Goal: Find specific page/section: Find specific page/section

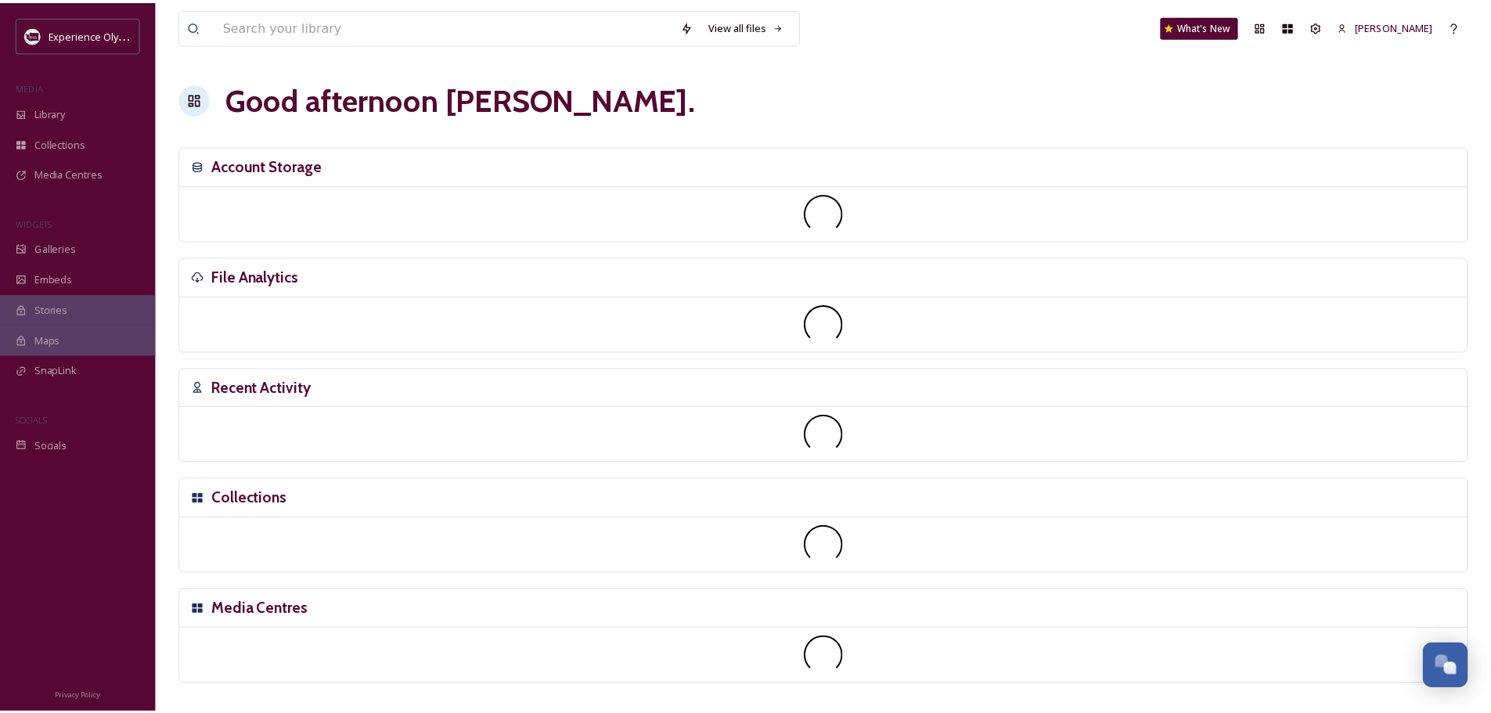
scroll to position [7009, 0]
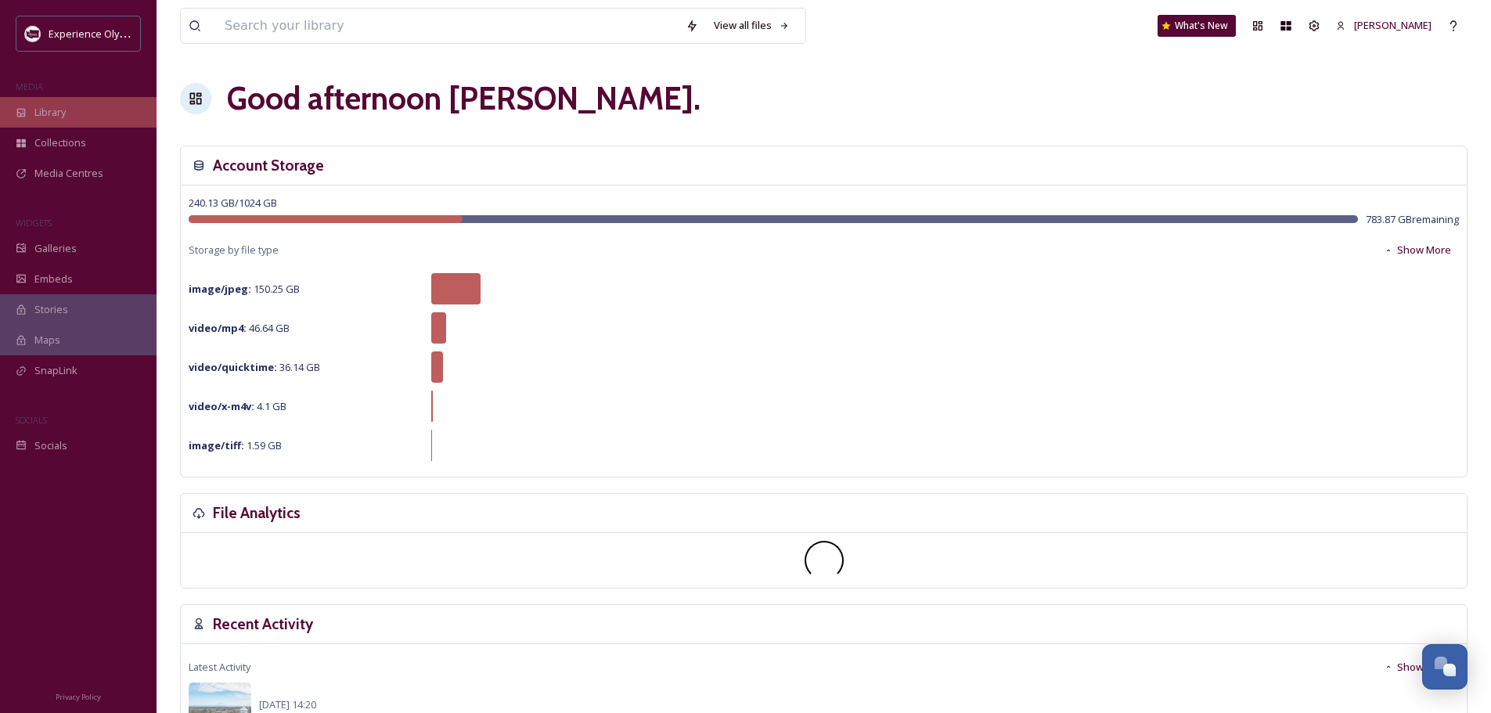
click at [45, 106] on span "Library" at bounding box center [49, 112] width 31 height 15
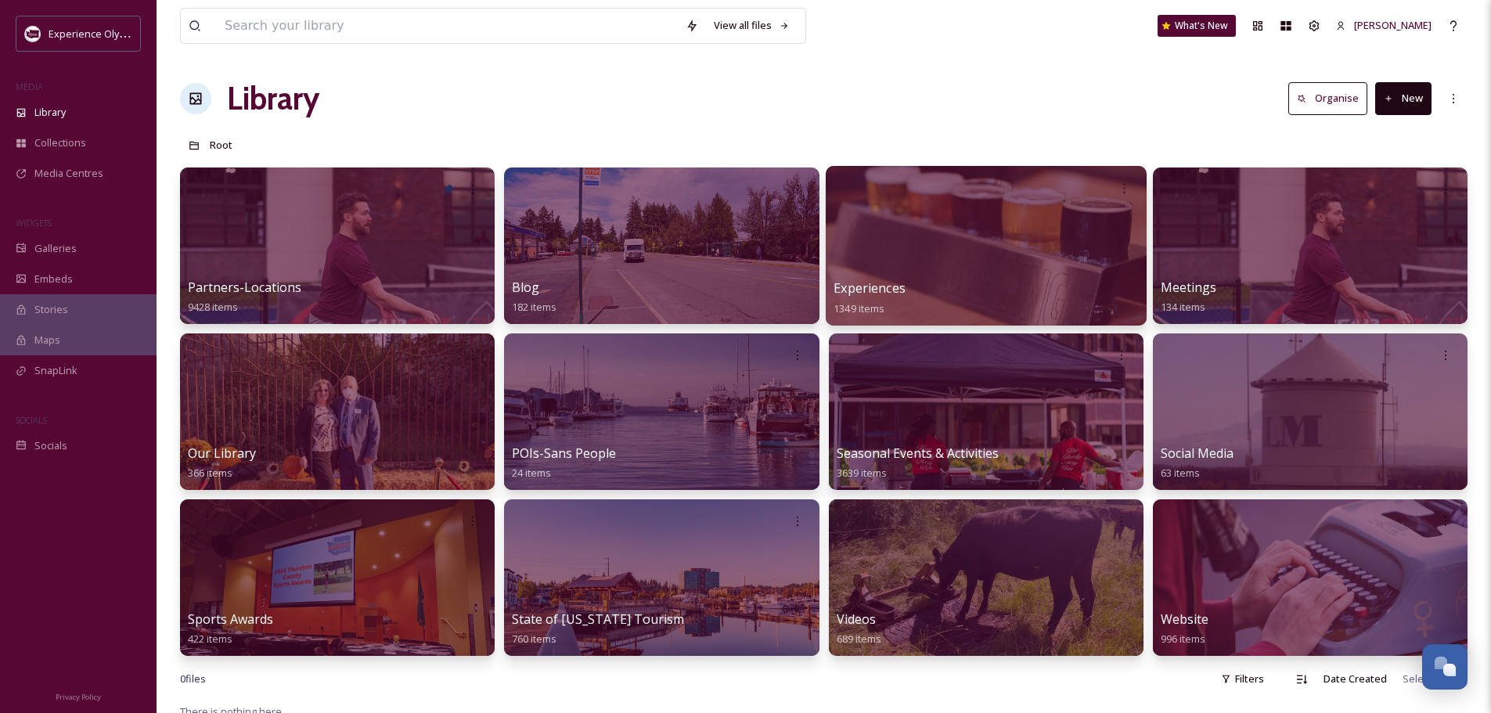
click at [898, 281] on span "Experiences" at bounding box center [869, 287] width 72 height 17
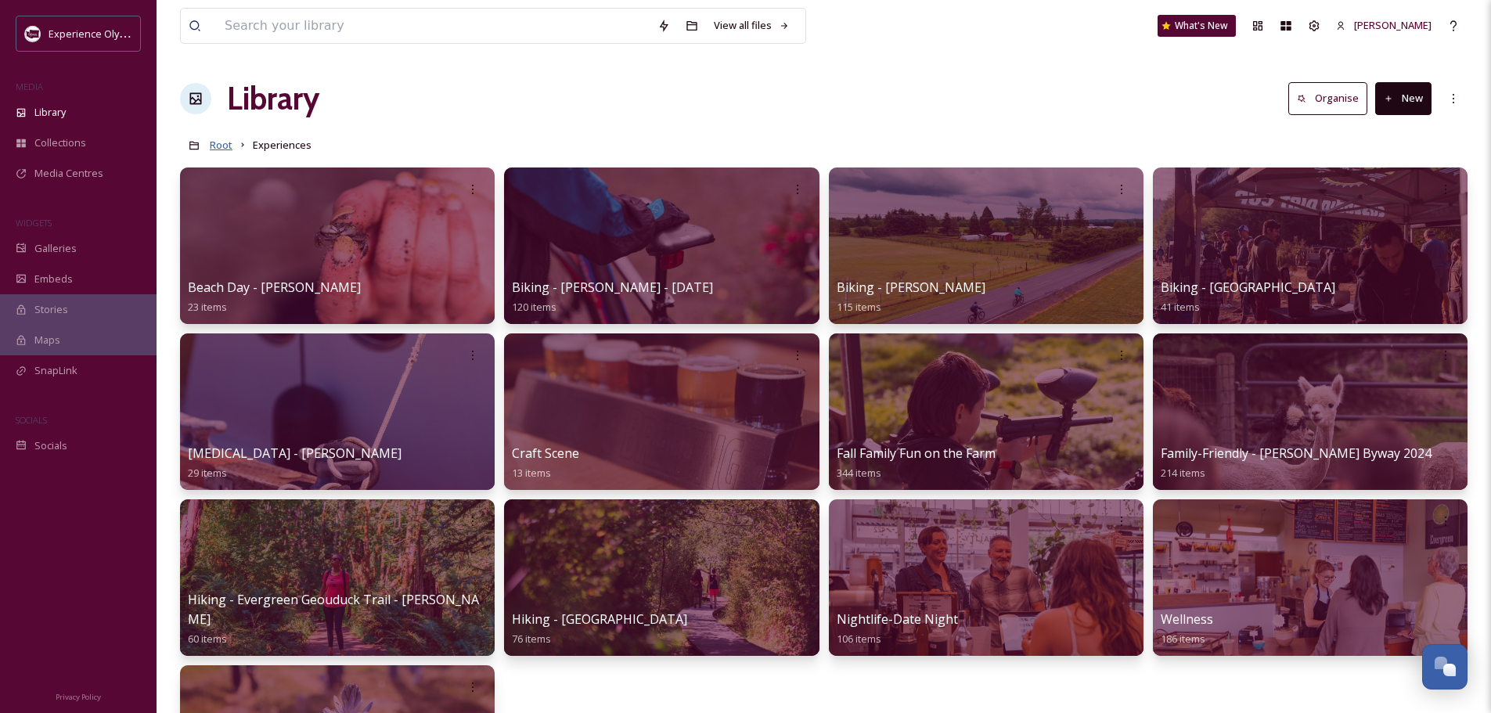
click at [227, 145] on span "Root" at bounding box center [221, 145] width 23 height 14
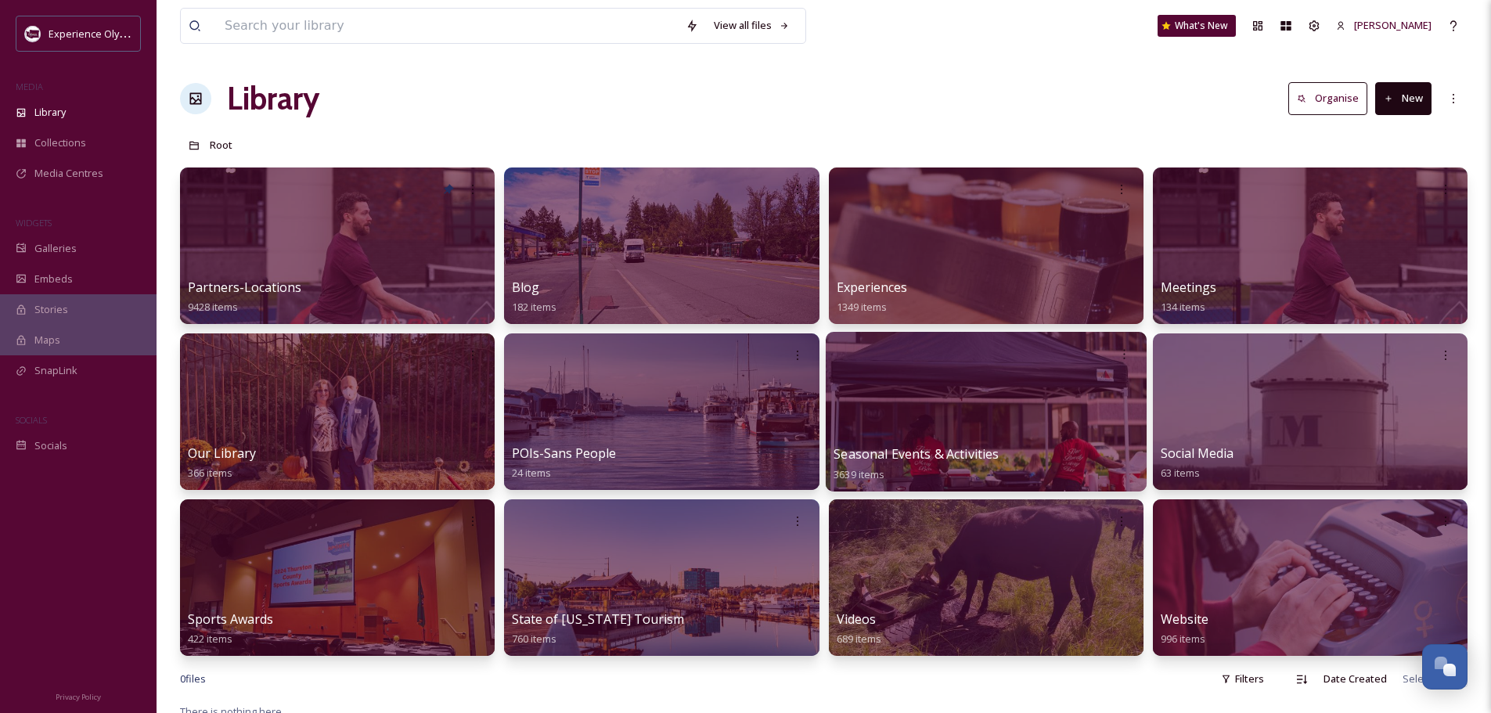
click at [934, 455] on span "Seasonal Events & Activities" at bounding box center [915, 453] width 165 height 17
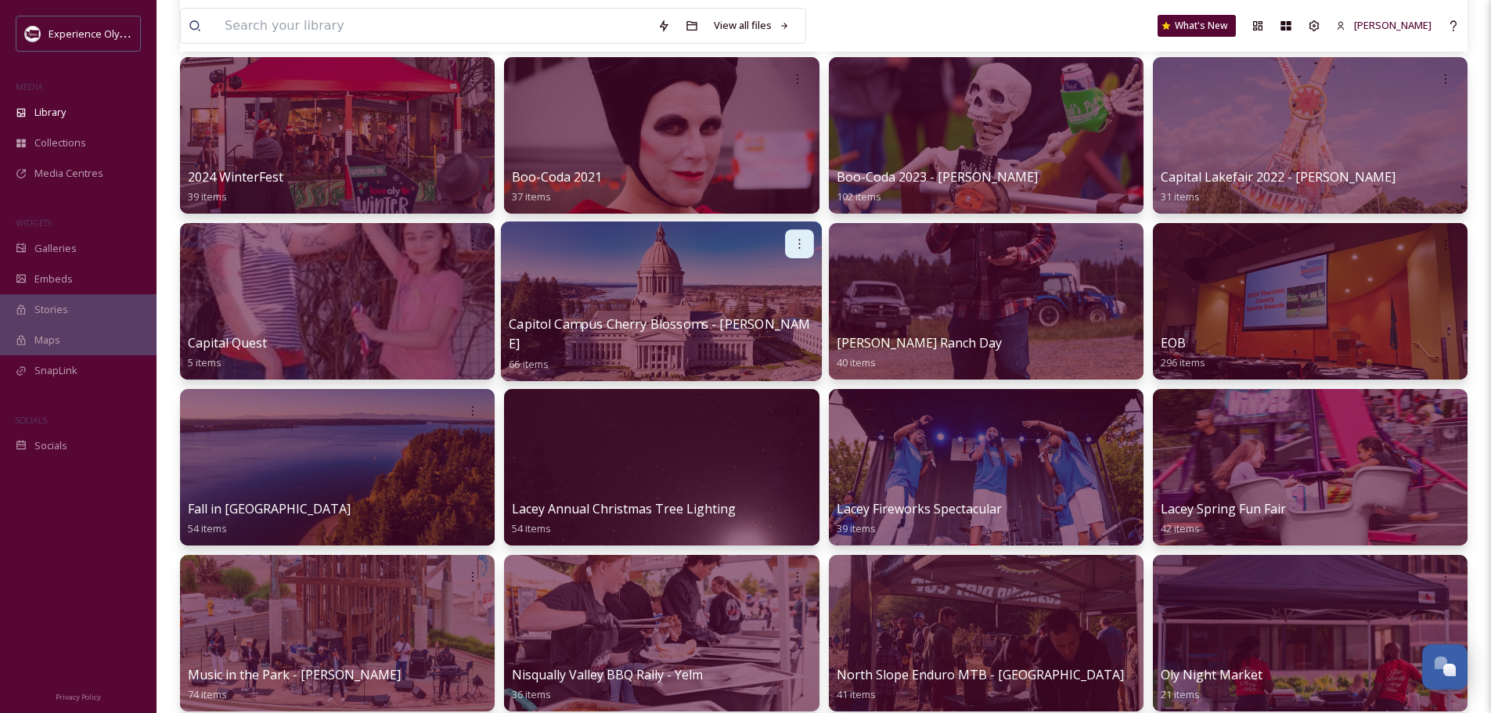
scroll to position [313, 0]
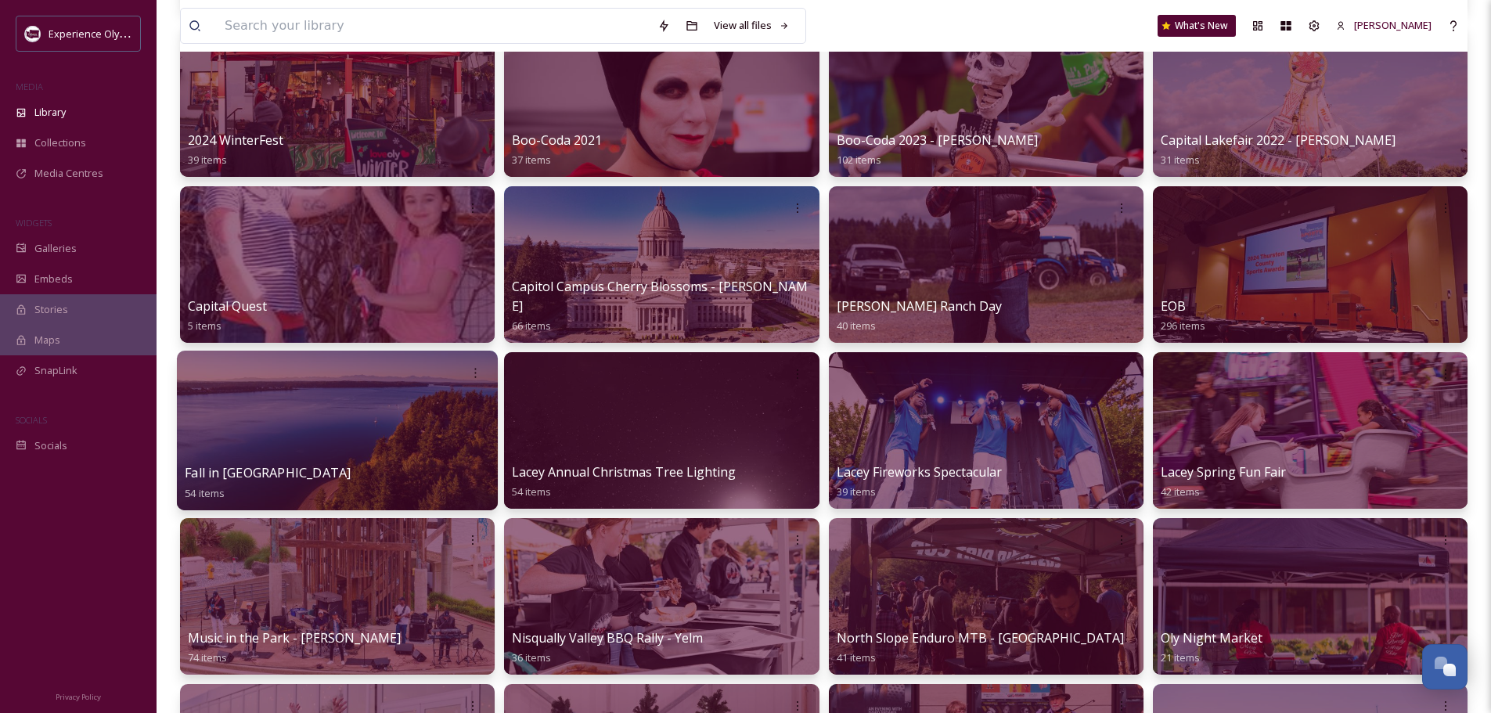
click at [286, 470] on span "Fall in [GEOGRAPHIC_DATA]" at bounding box center [268, 472] width 166 height 17
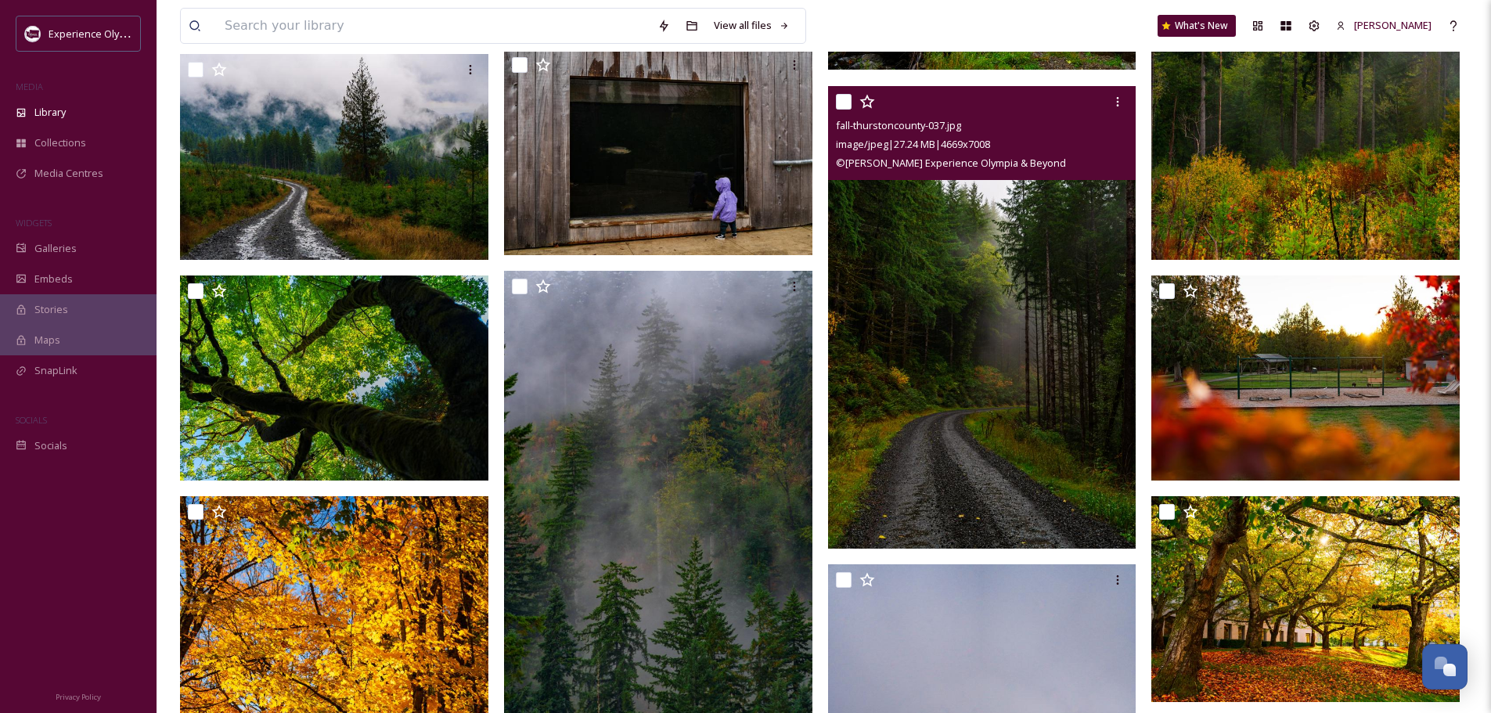
scroll to position [2034, 0]
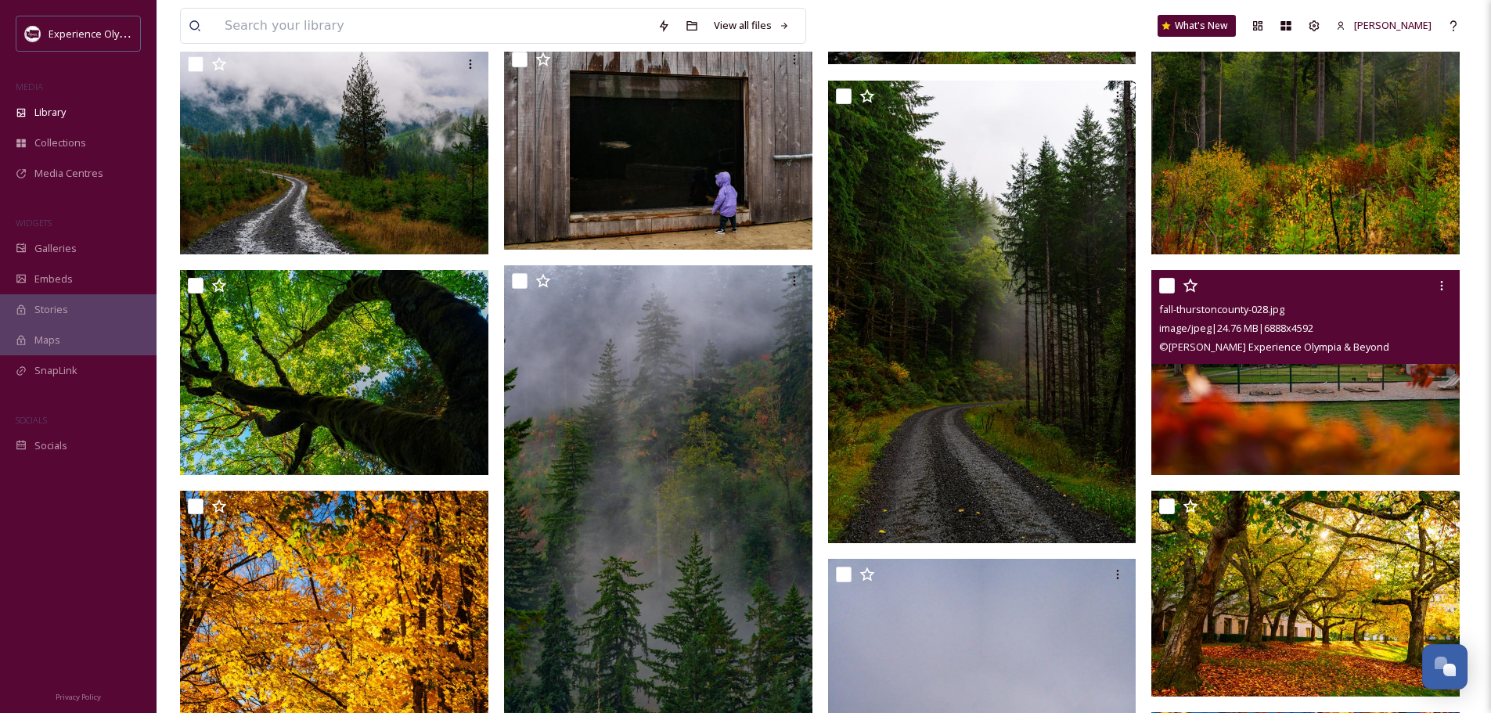
click at [1357, 416] on img at bounding box center [1305, 373] width 308 height 206
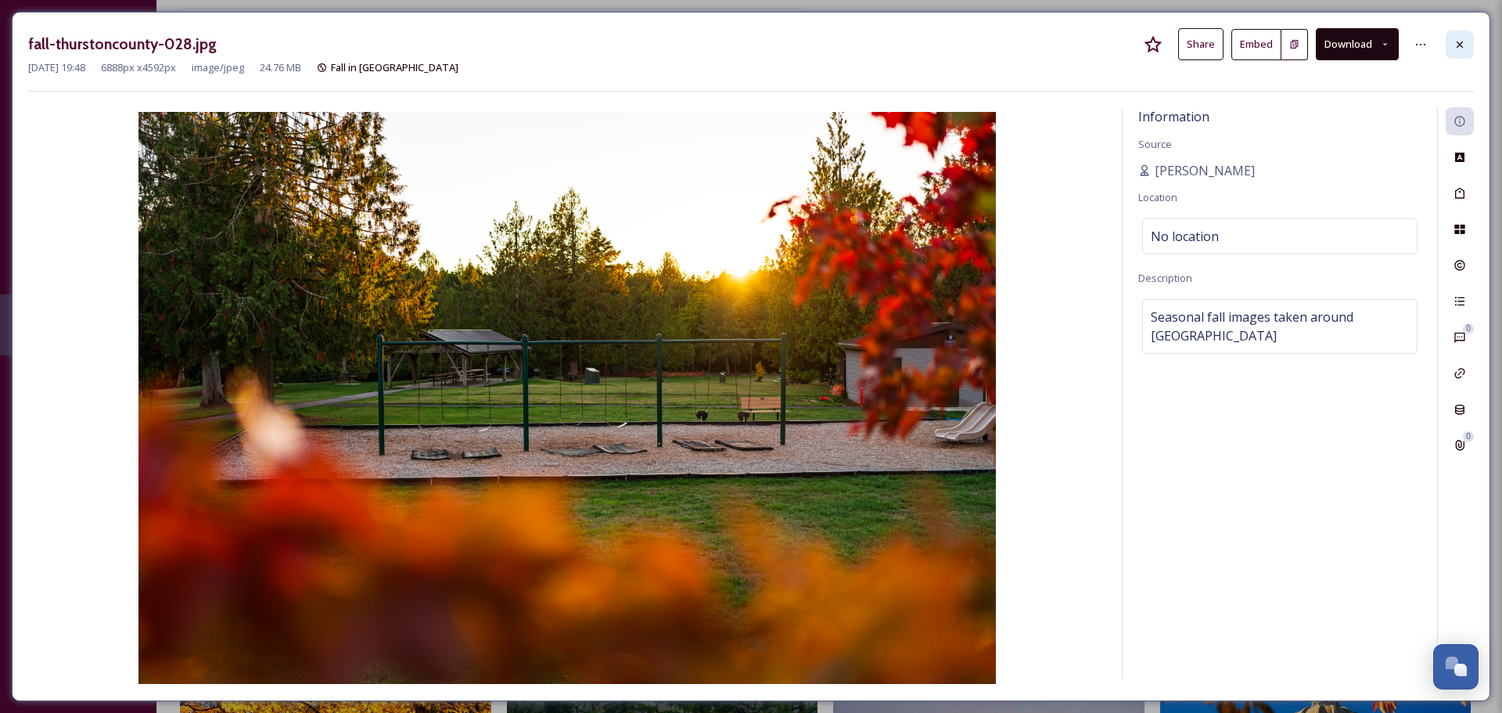
click at [1457, 41] on icon at bounding box center [1460, 44] width 6 height 6
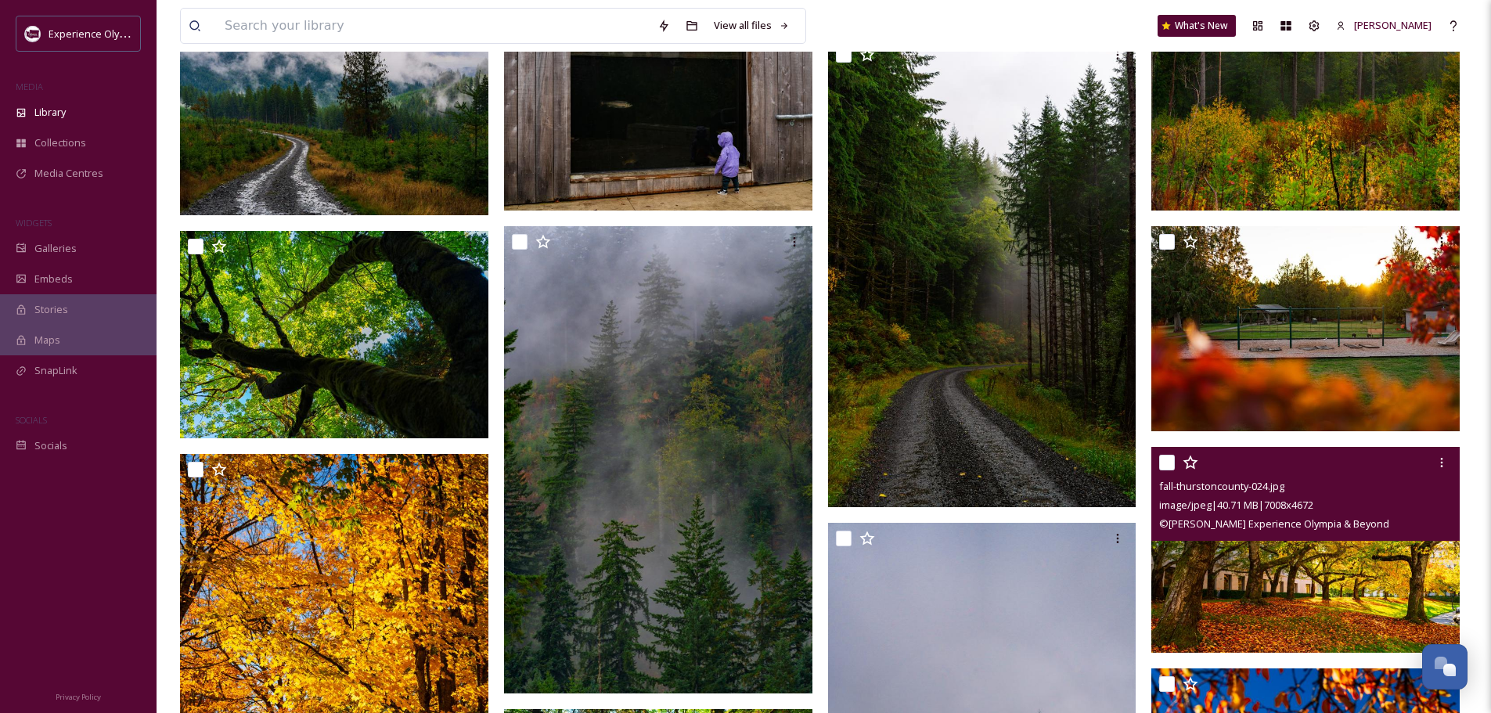
scroll to position [2113, 0]
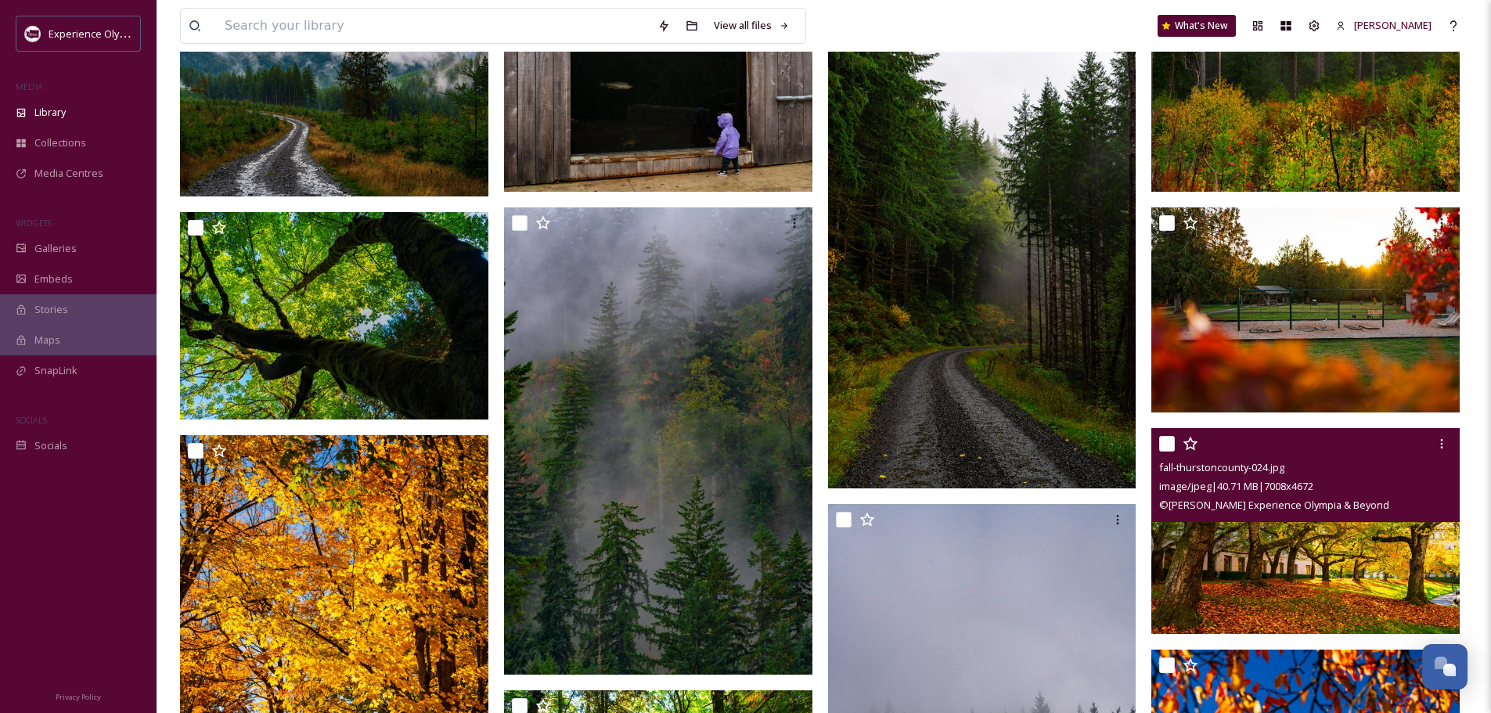
click at [1302, 583] on img at bounding box center [1305, 531] width 308 height 206
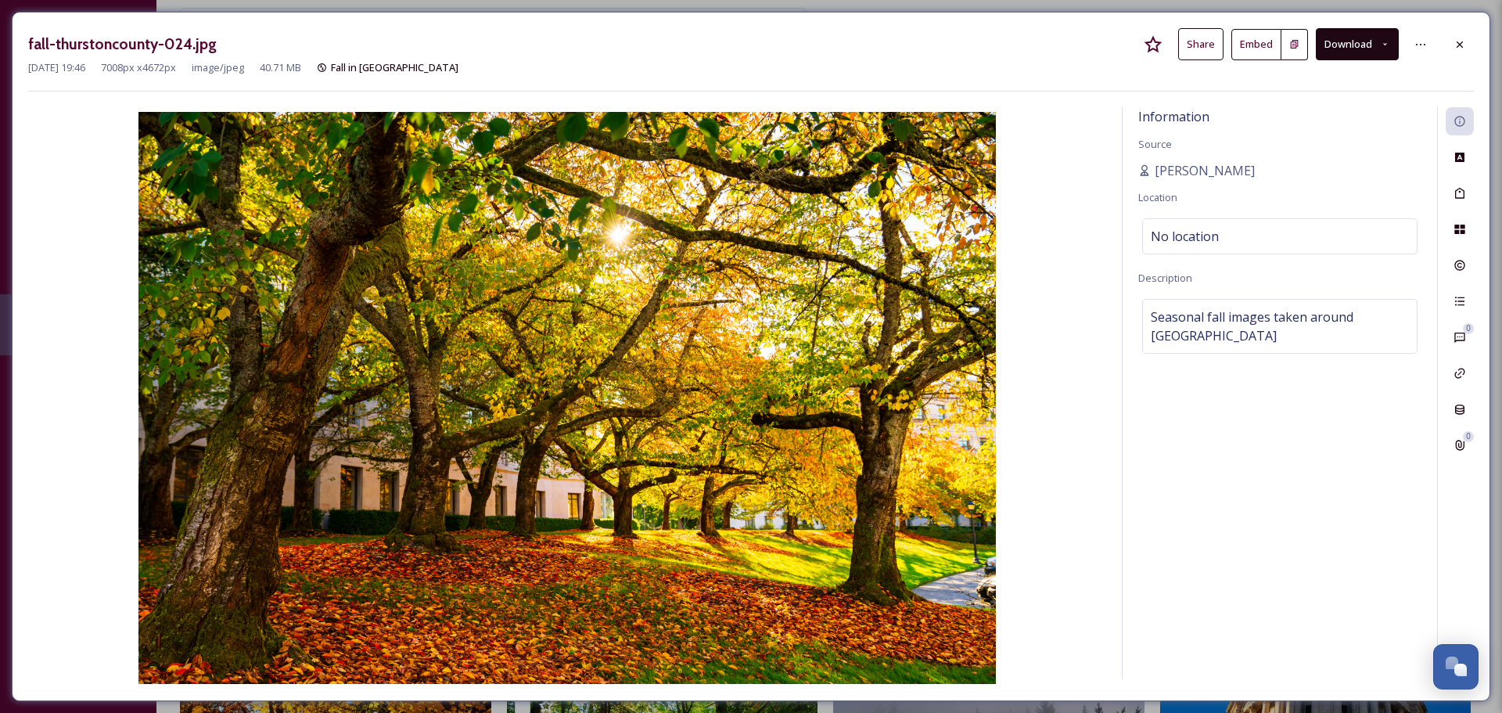
click at [1459, 45] on icon at bounding box center [1460, 44] width 13 height 13
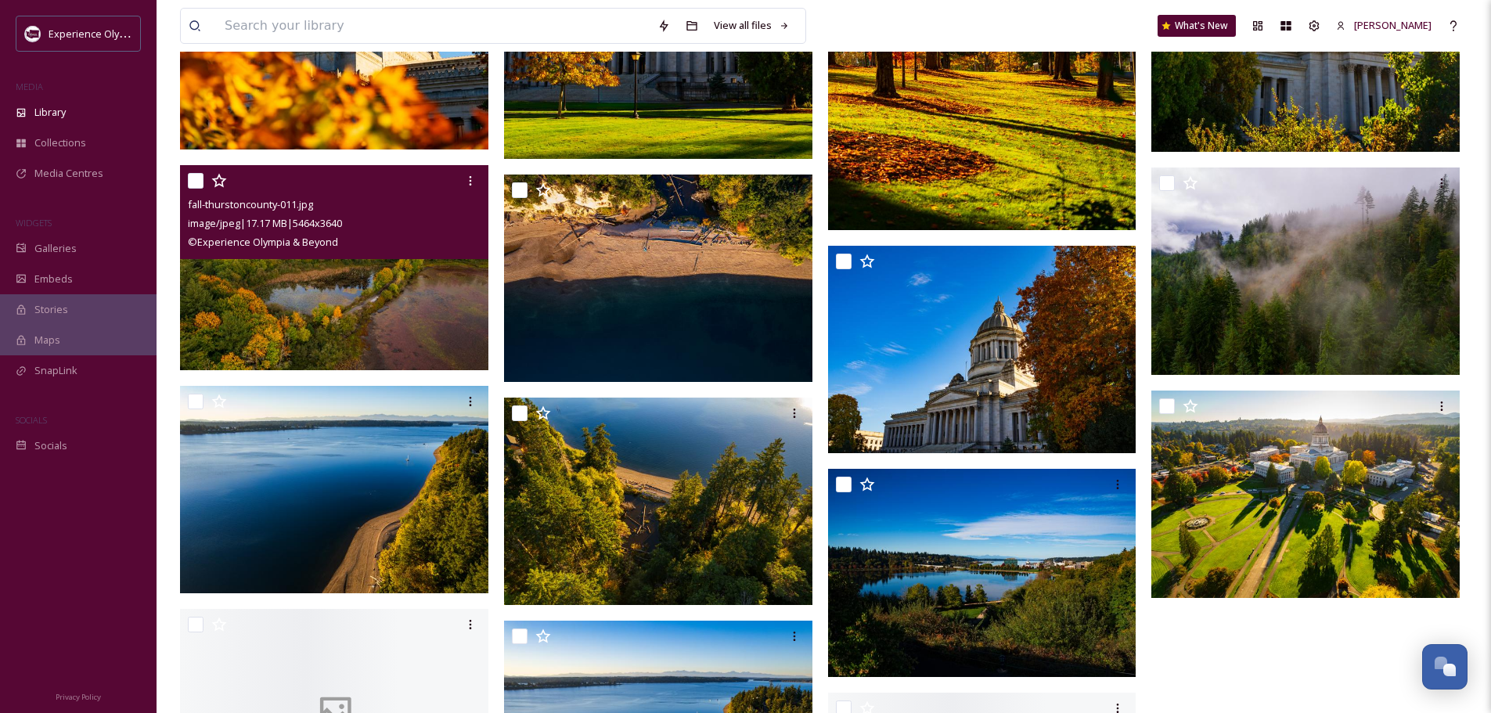
scroll to position [4069, 0]
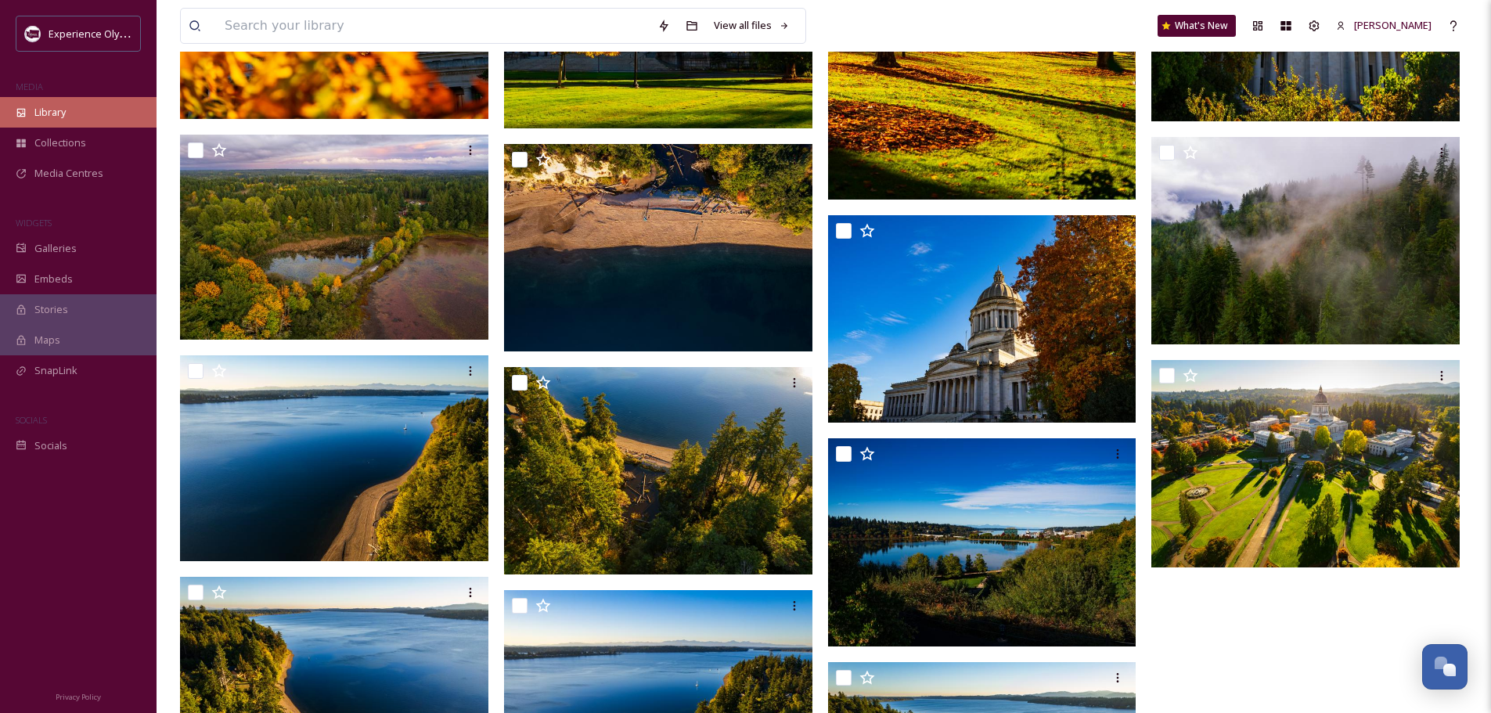
click at [45, 106] on span "Library" at bounding box center [49, 112] width 31 height 15
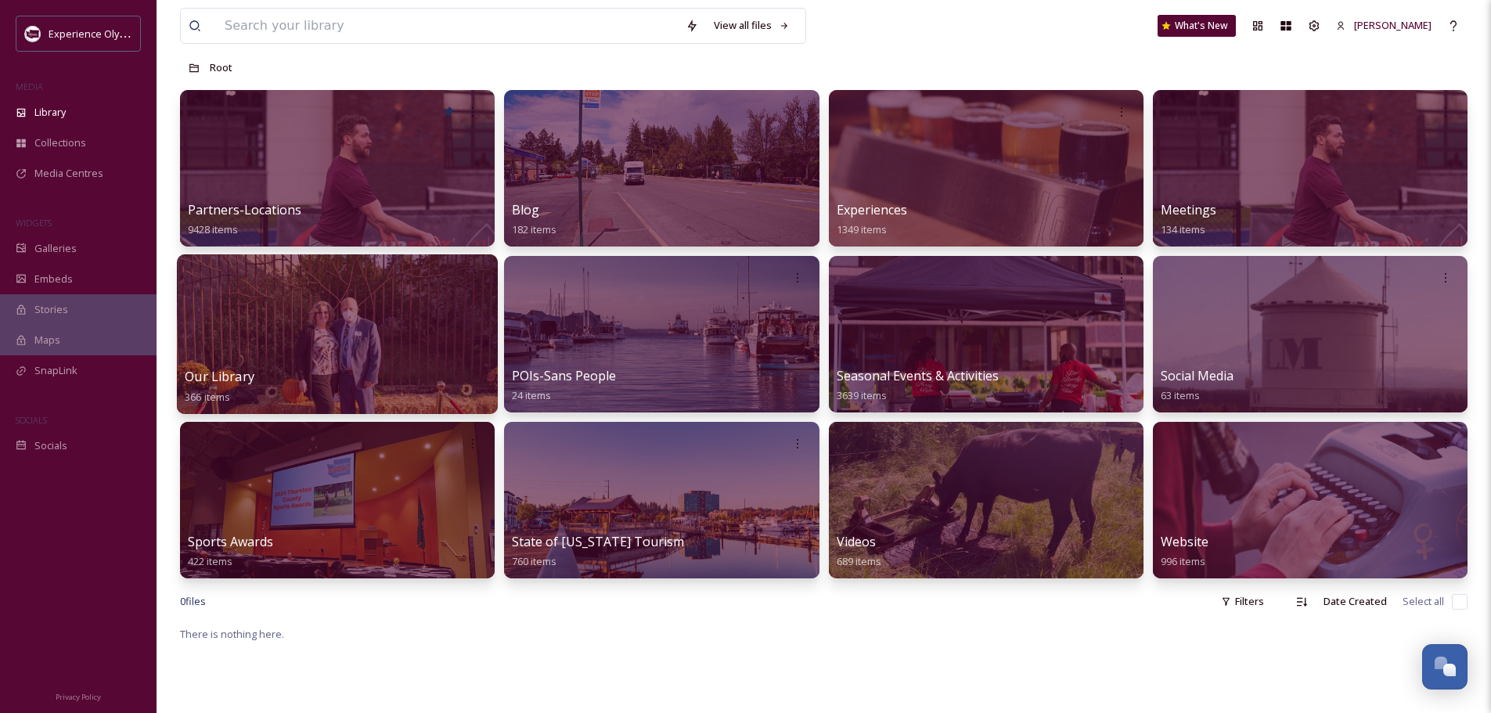
scroll to position [156, 0]
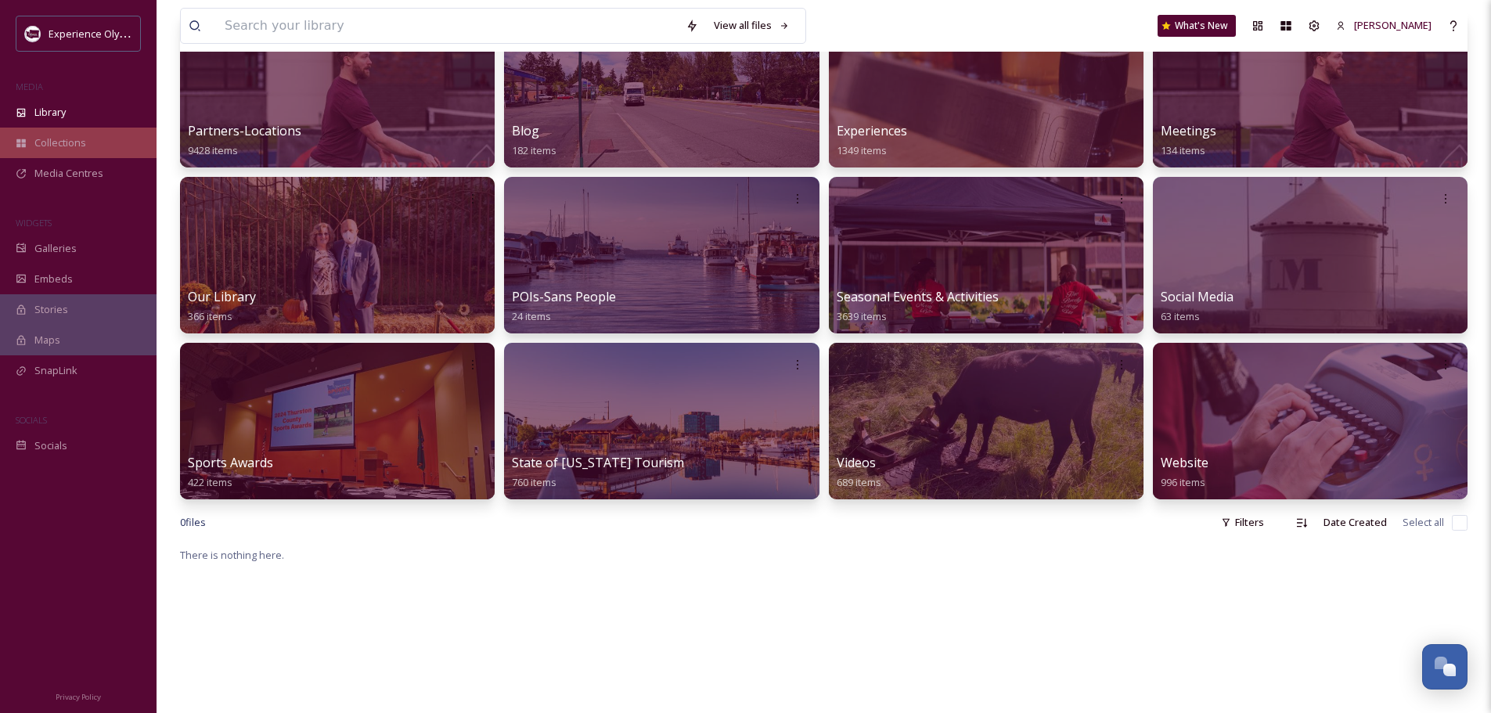
click at [63, 153] on div "Collections" at bounding box center [78, 143] width 156 height 31
